Goal: Information Seeking & Learning: Learn about a topic

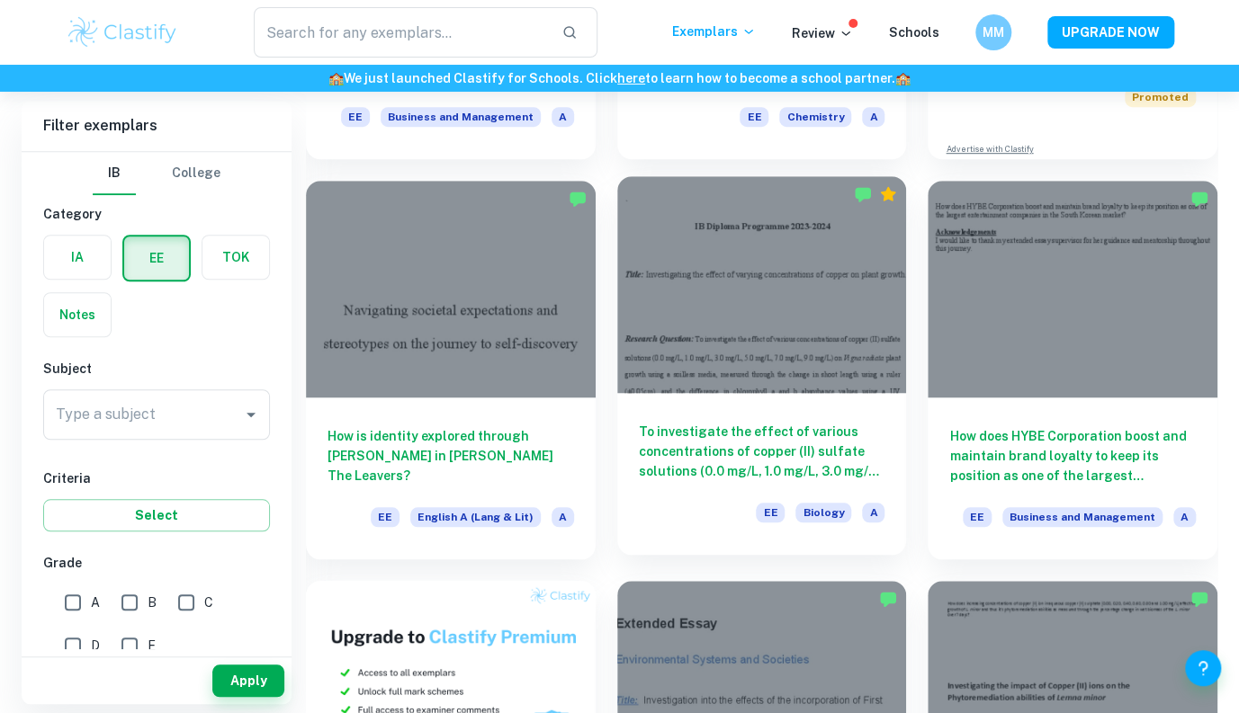
scroll to position [449, 0]
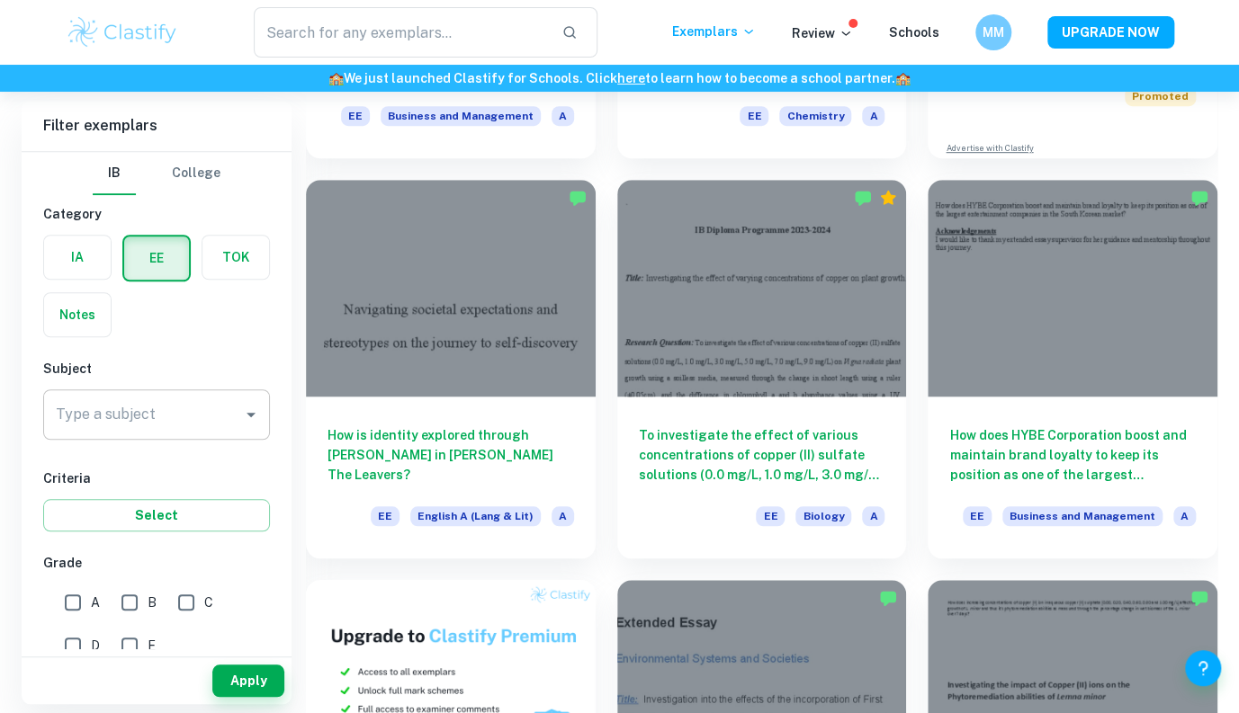
click at [208, 410] on input "Type a subject" at bounding box center [143, 415] width 184 height 34
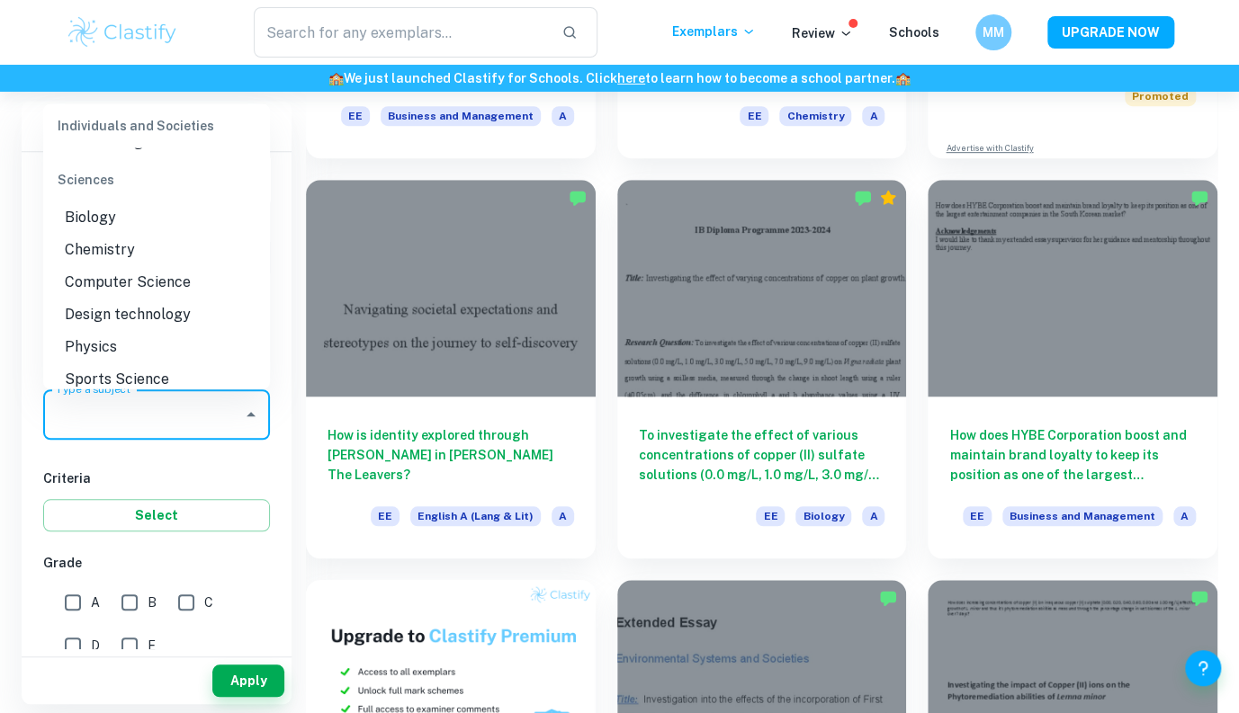
scroll to position [2449, 0]
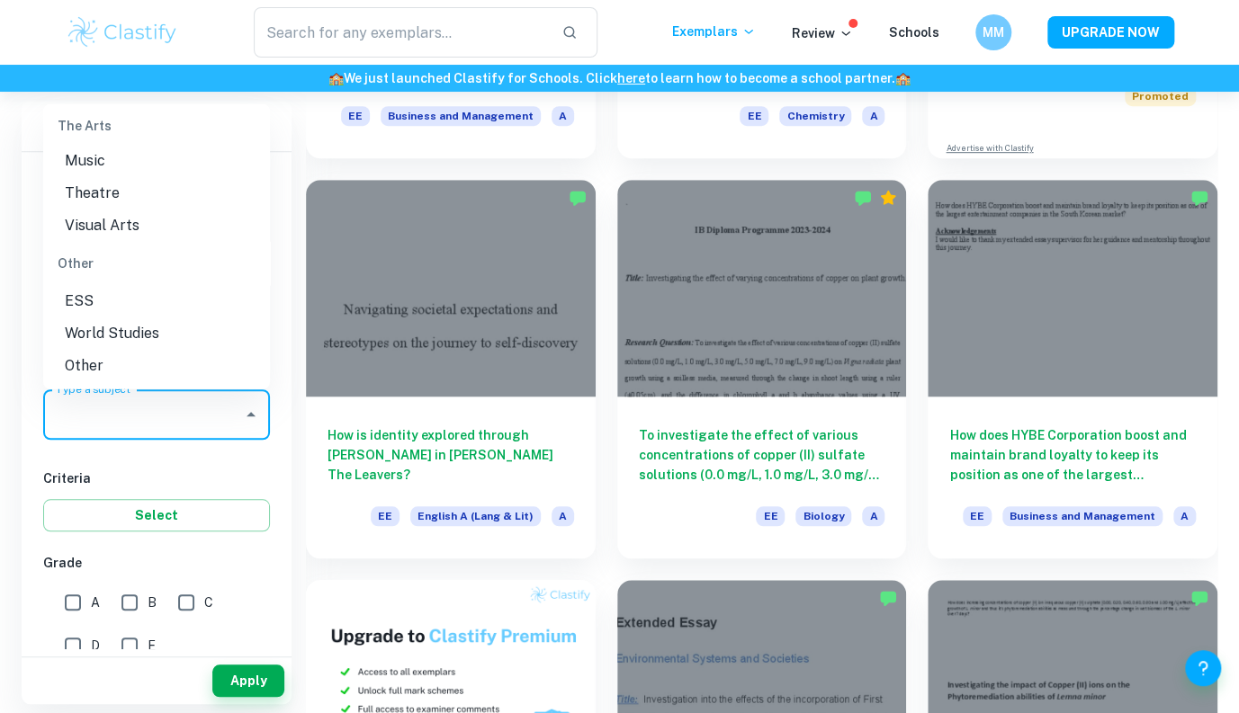
click at [168, 336] on li "World Studies" at bounding box center [156, 333] width 227 height 32
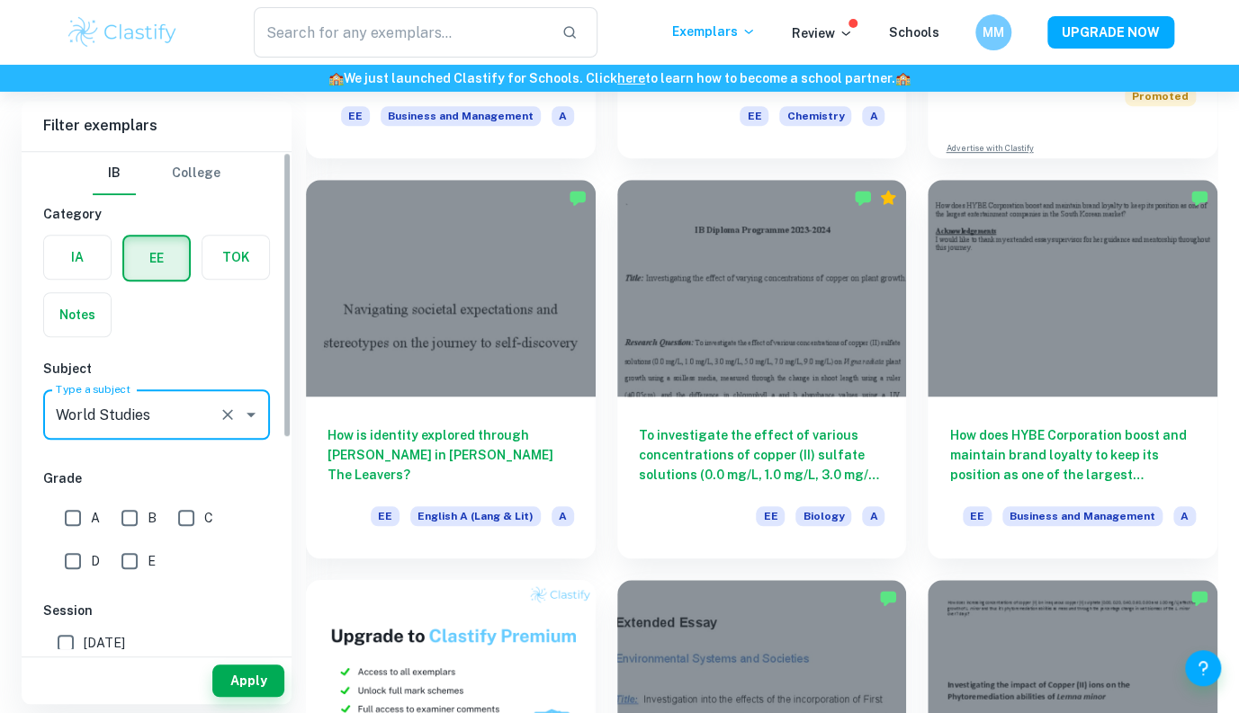
click at [82, 519] on input "A" at bounding box center [73, 518] width 36 height 36
checkbox input "true"
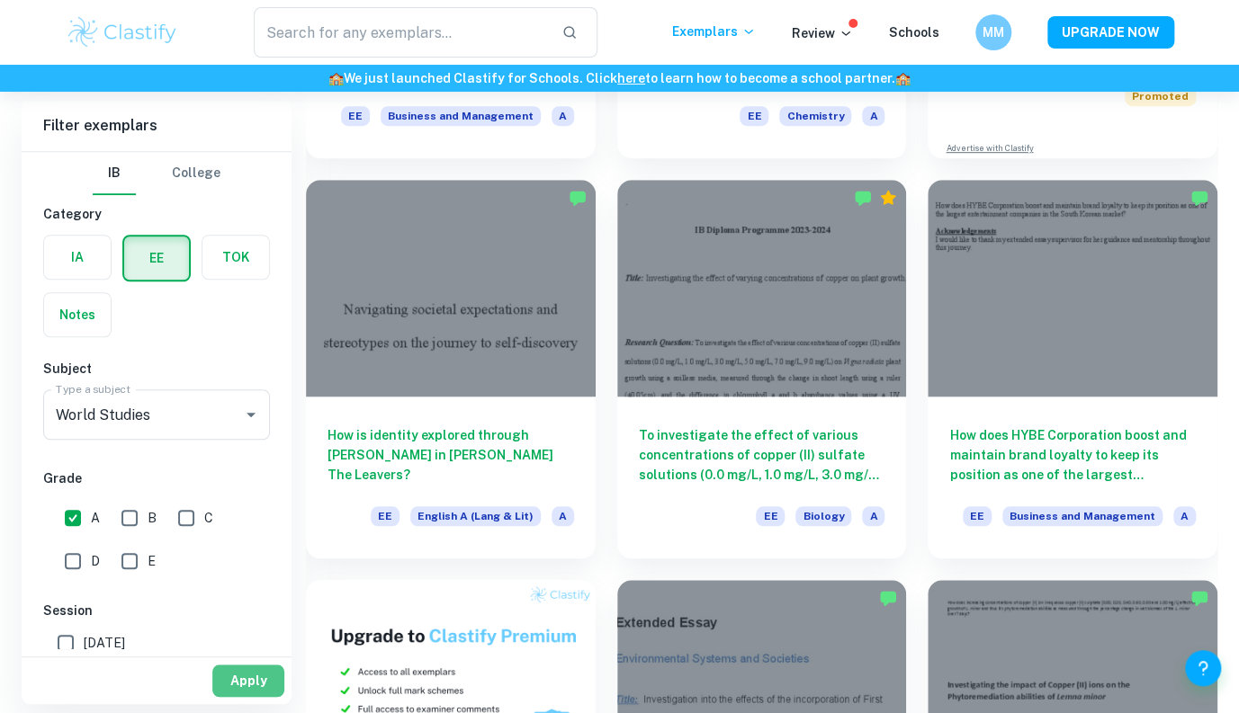
click at [251, 667] on button "Apply" at bounding box center [248, 681] width 72 height 32
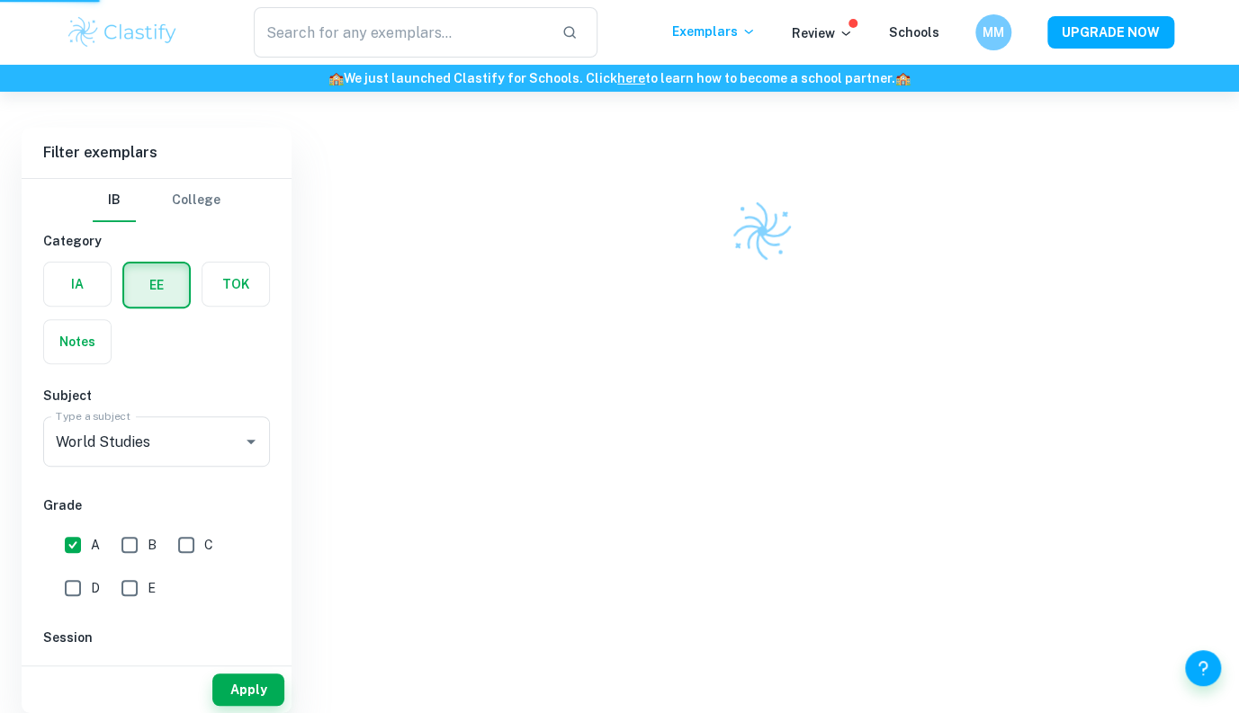
scroll to position [92, 0]
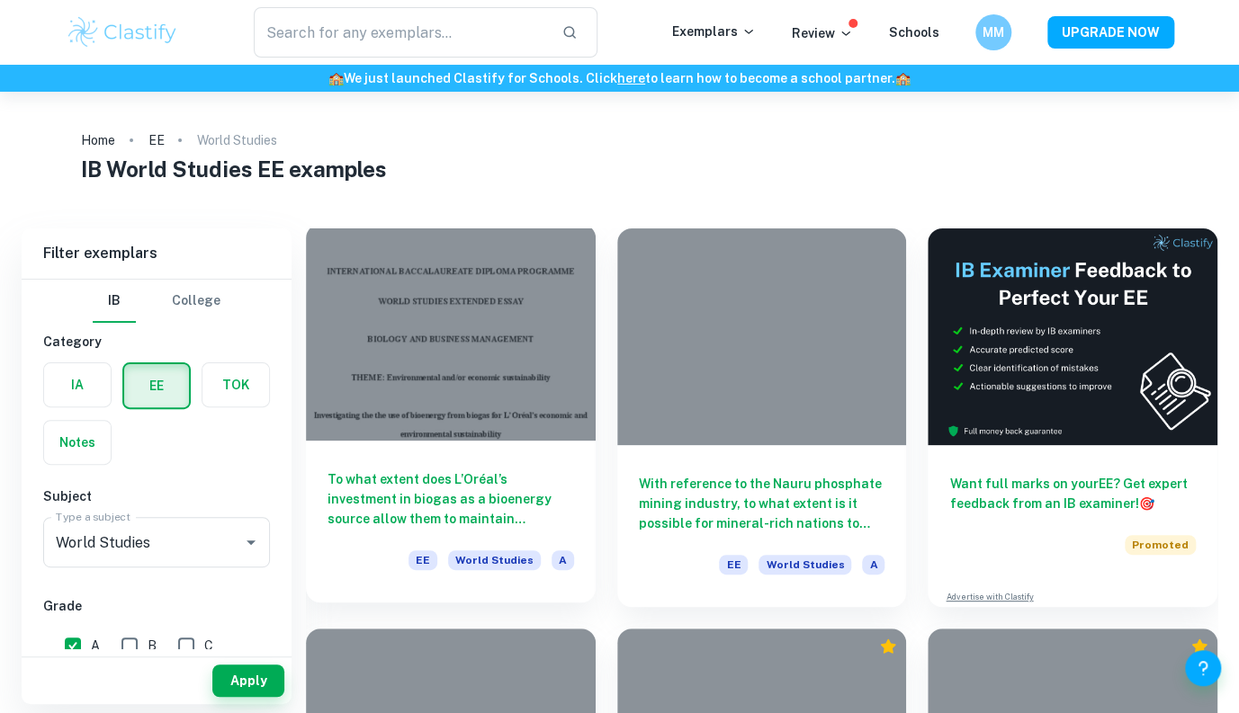
click at [438, 418] on div at bounding box center [451, 332] width 290 height 217
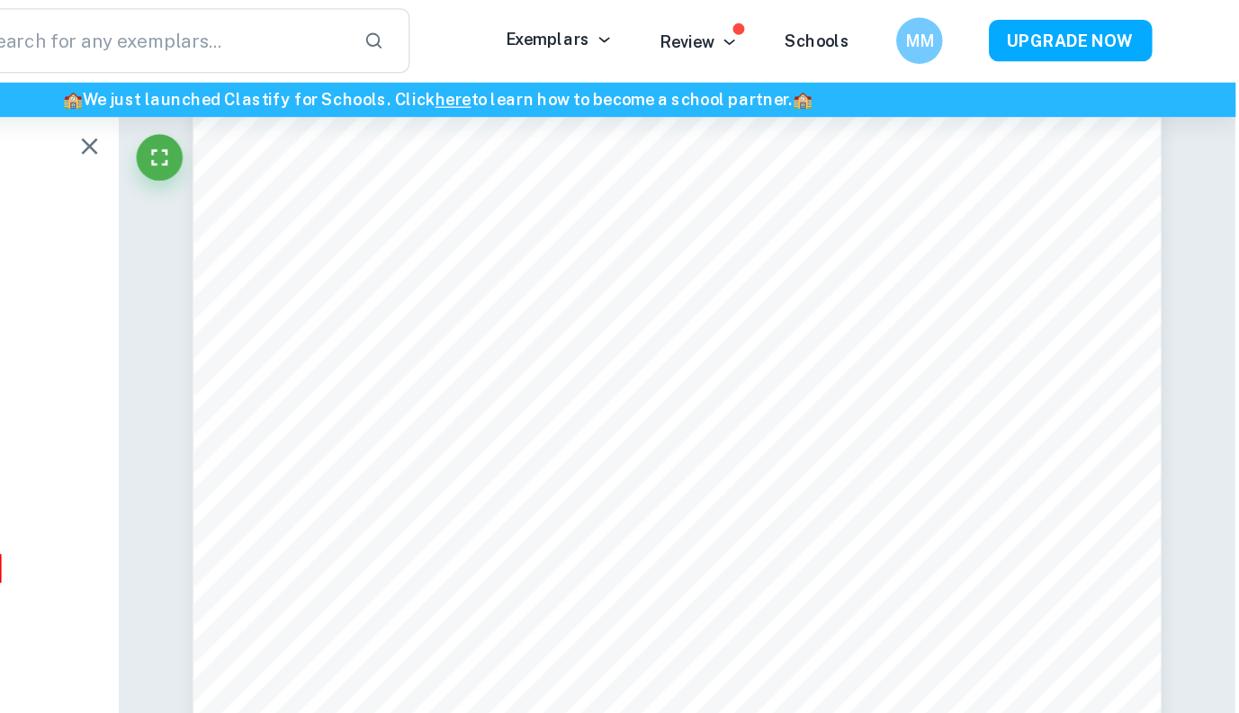
scroll to position [7312, 0]
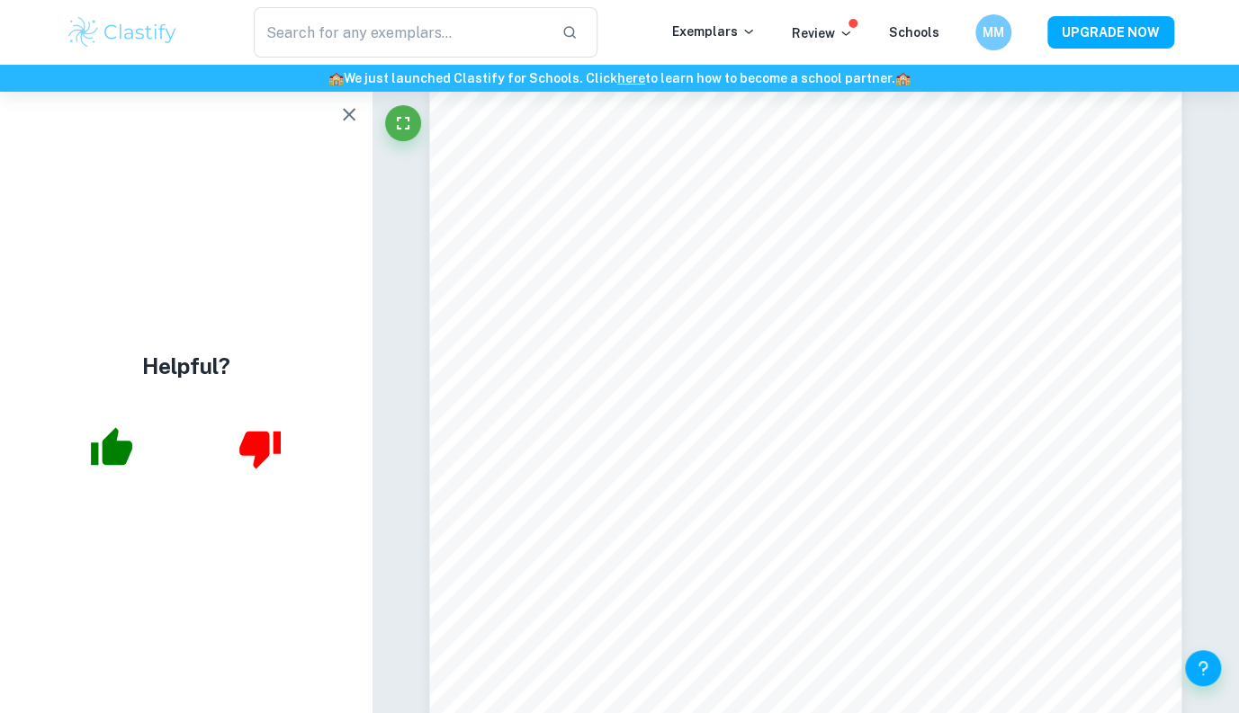
click at [345, 115] on icon "button" at bounding box center [349, 114] width 22 height 22
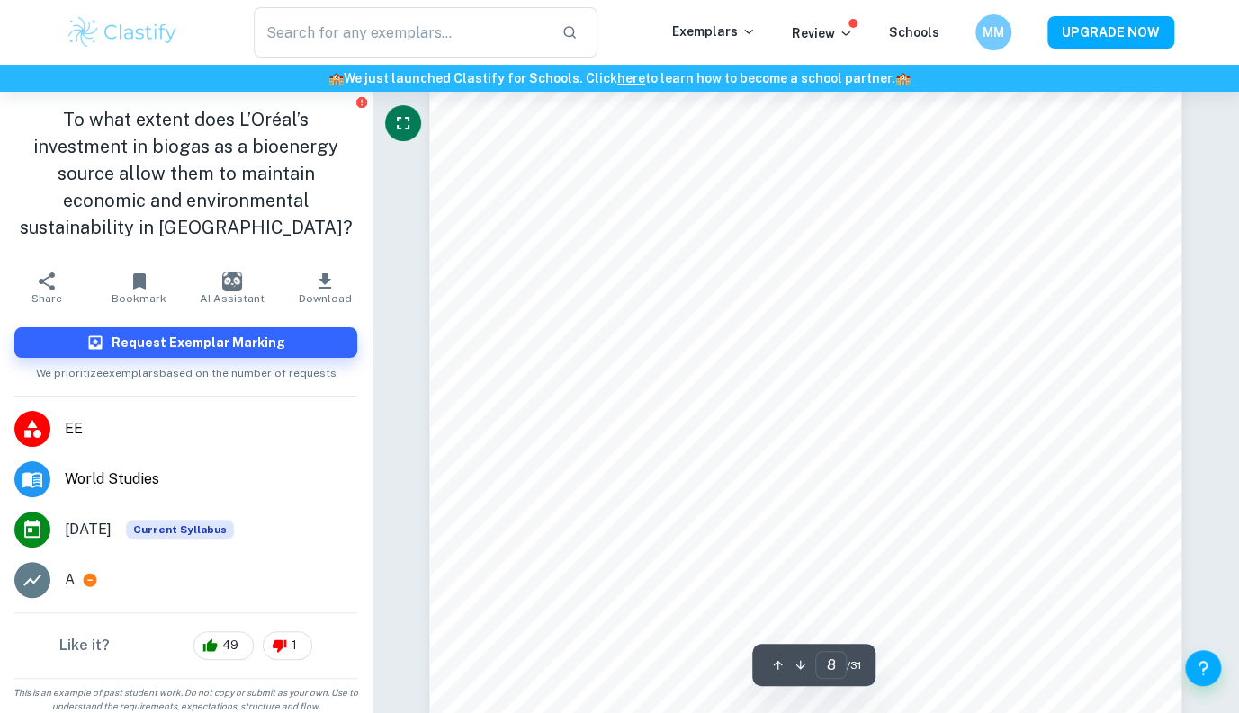
click at [386, 113] on button "Fullscreen" at bounding box center [403, 123] width 36 height 36
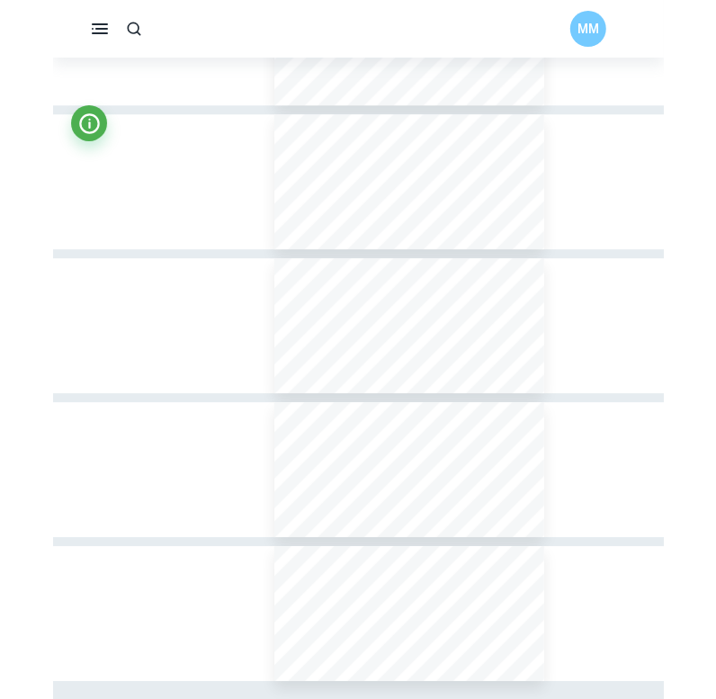
scroll to position [4212, 0]
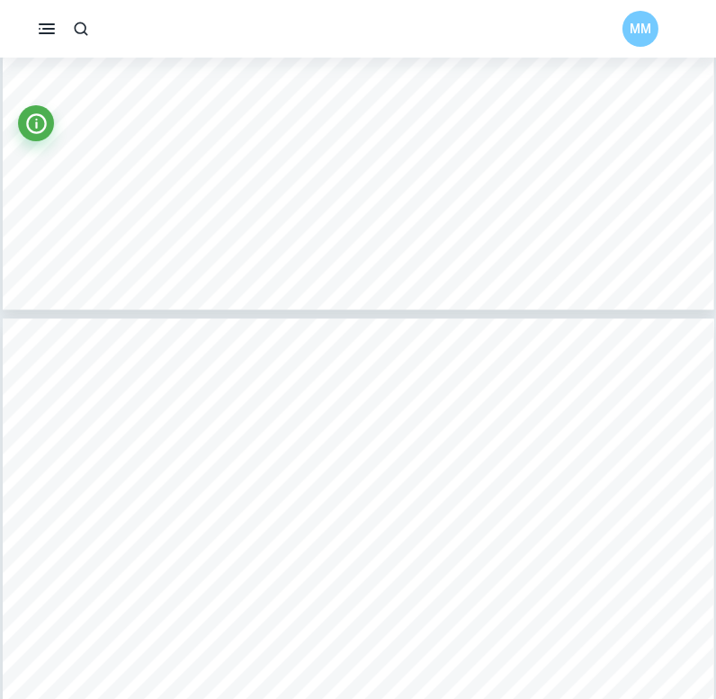
type input "8"
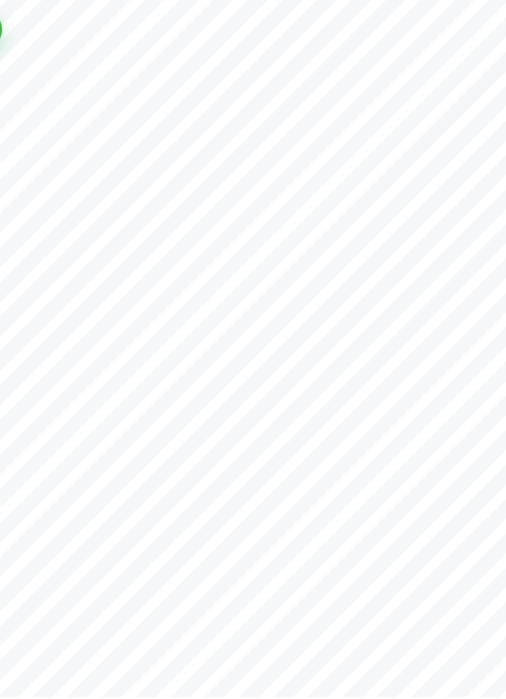
scroll to position [4869, 0]
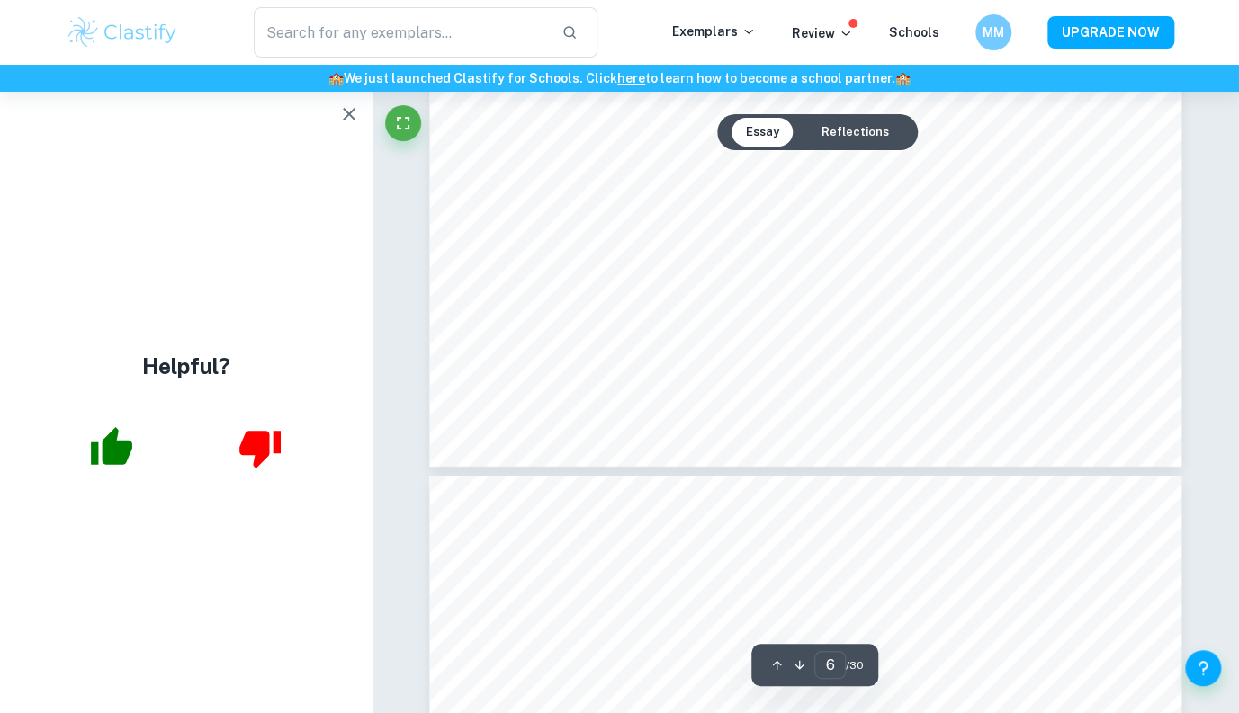
scroll to position [5762, 0]
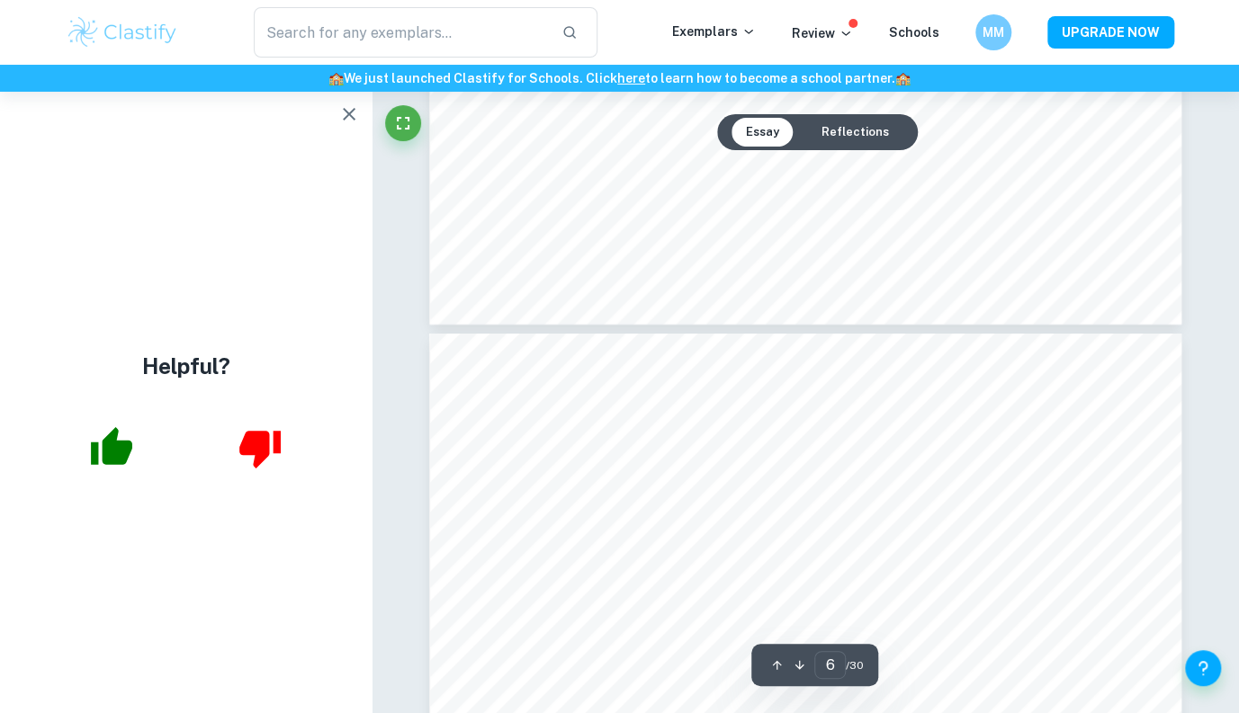
type input "7"
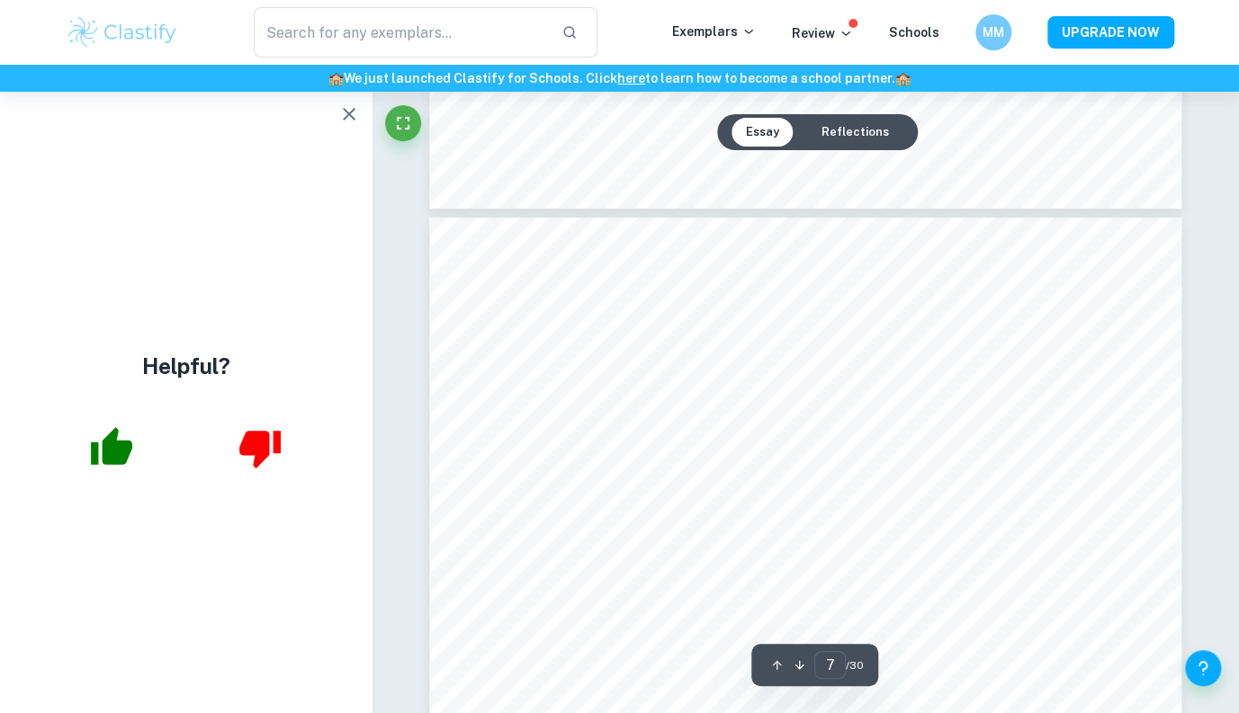
scroll to position [6072, 0]
